Goal: Find specific page/section: Find specific page/section

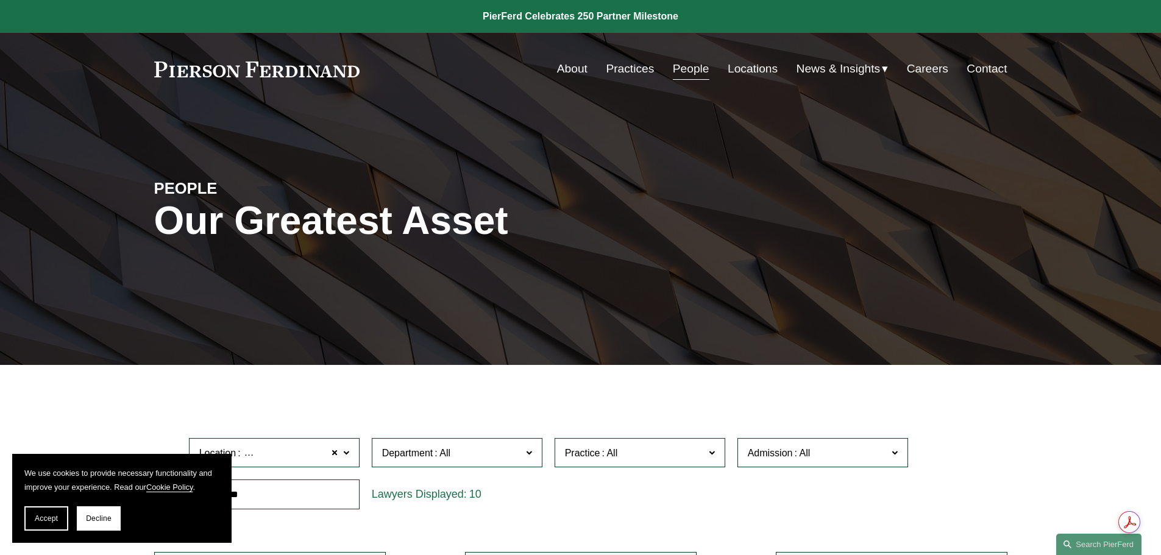
click at [572, 66] on link "About" at bounding box center [572, 68] width 30 height 23
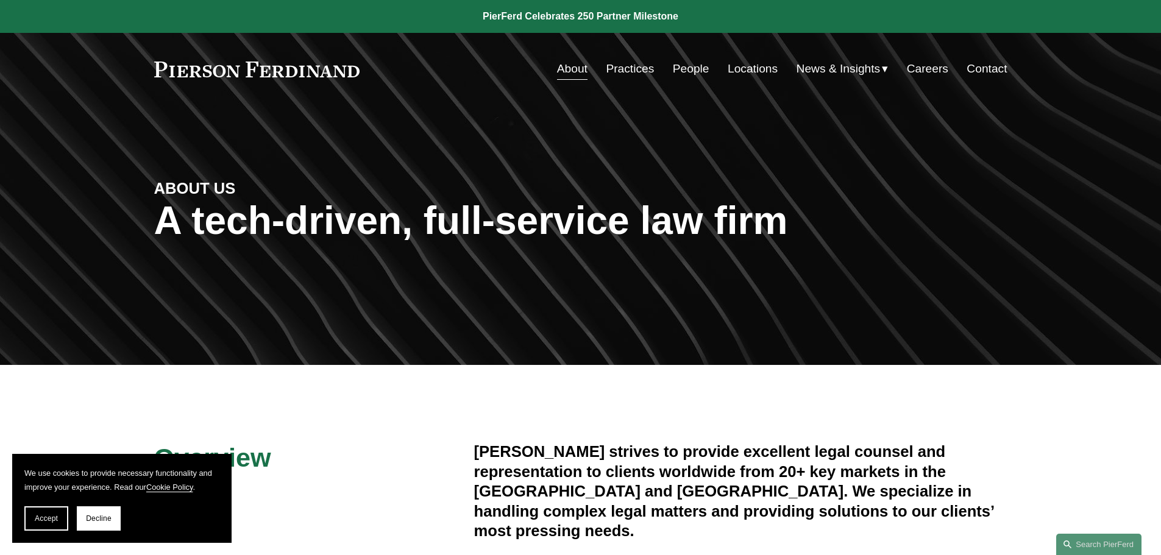
click at [691, 70] on link "People" at bounding box center [691, 68] width 37 height 23
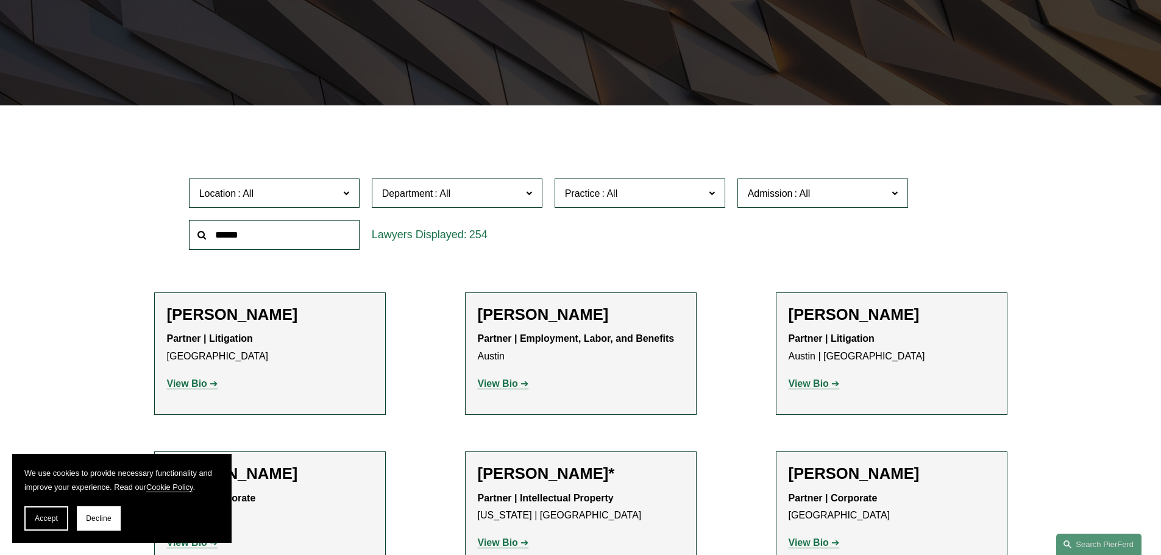
scroll to position [305, 0]
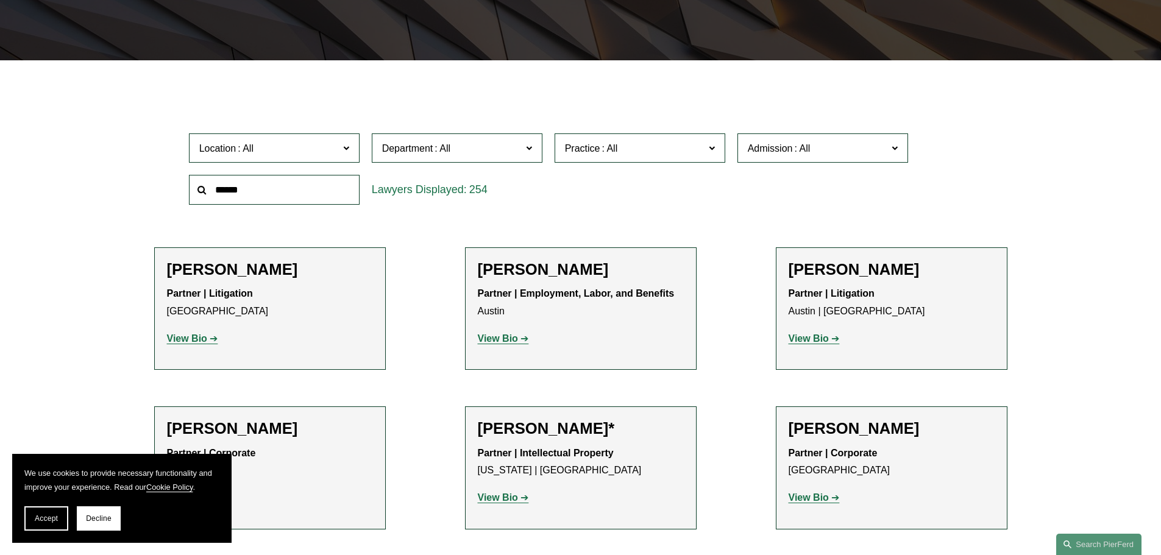
click at [348, 143] on span at bounding box center [346, 148] width 6 height 16
click at [0, 0] on link "[GEOGRAPHIC_DATA]" at bounding box center [0, 0] width 0 height 0
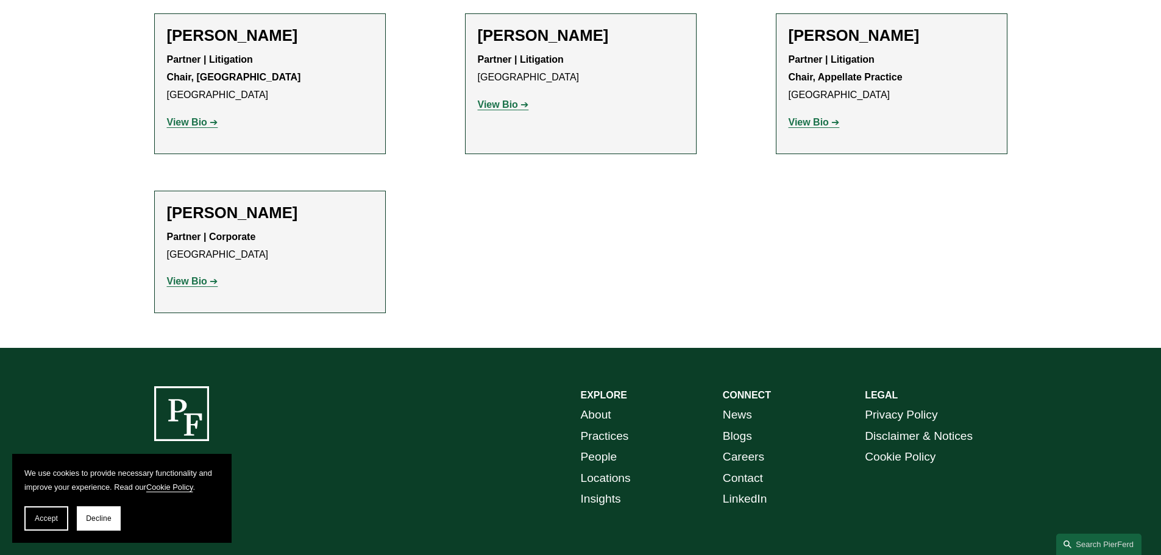
scroll to position [1285, 0]
